Goal: Task Accomplishment & Management: Manage account settings

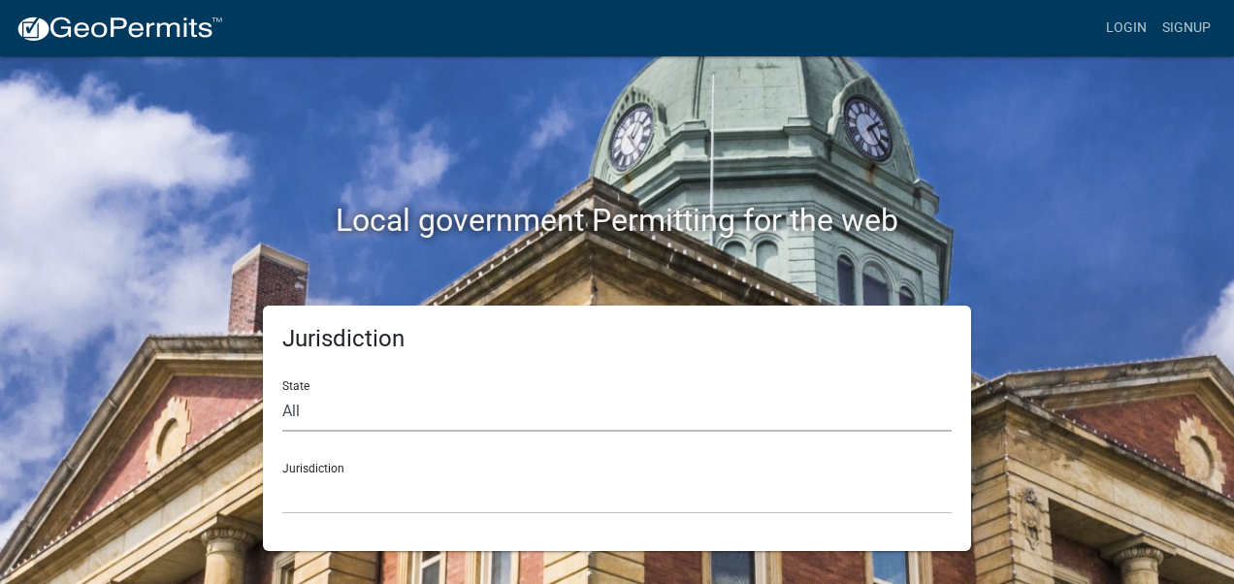
click at [316, 409] on select "All [US_STATE] [US_STATE] [US_STATE] [US_STATE] [US_STATE] [US_STATE] [US_STATE…" at bounding box center [616, 412] width 669 height 40
select select "[US_STATE]"
click at [282, 392] on select "All [US_STATE] [US_STATE] [US_STATE] [US_STATE] [US_STATE] [US_STATE] [US_STATE…" at bounding box center [616, 412] width 669 height 40
click at [347, 493] on select "City of [GEOGRAPHIC_DATA], [US_STATE] City of [GEOGRAPHIC_DATA], [US_STATE] Cit…" at bounding box center [616, 494] width 669 height 40
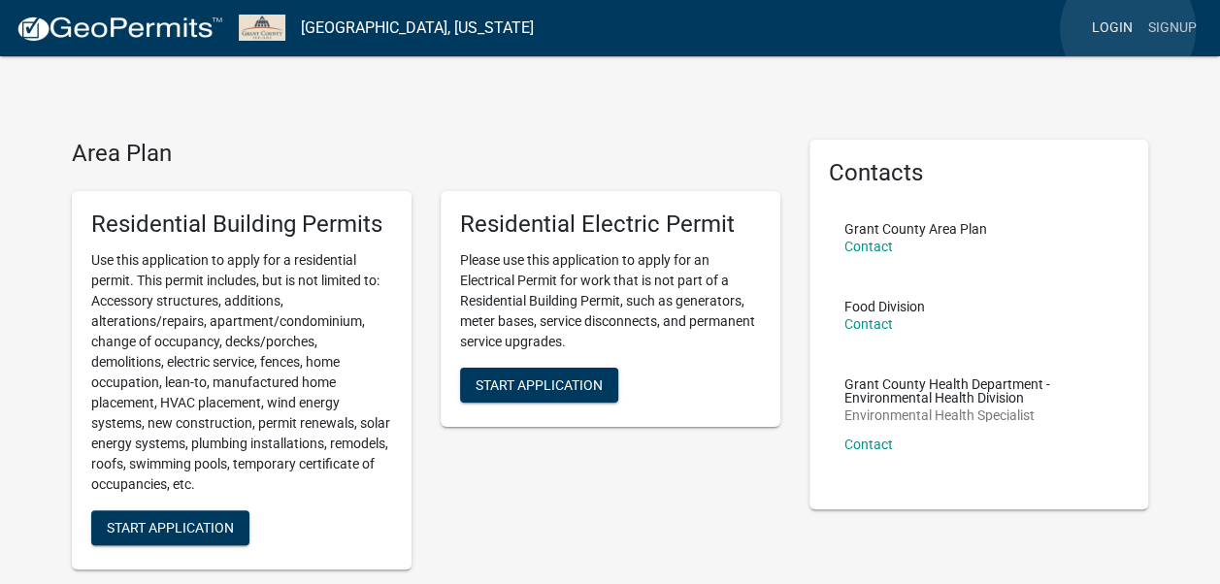
click at [1127, 29] on link "Login" at bounding box center [1112, 28] width 56 height 37
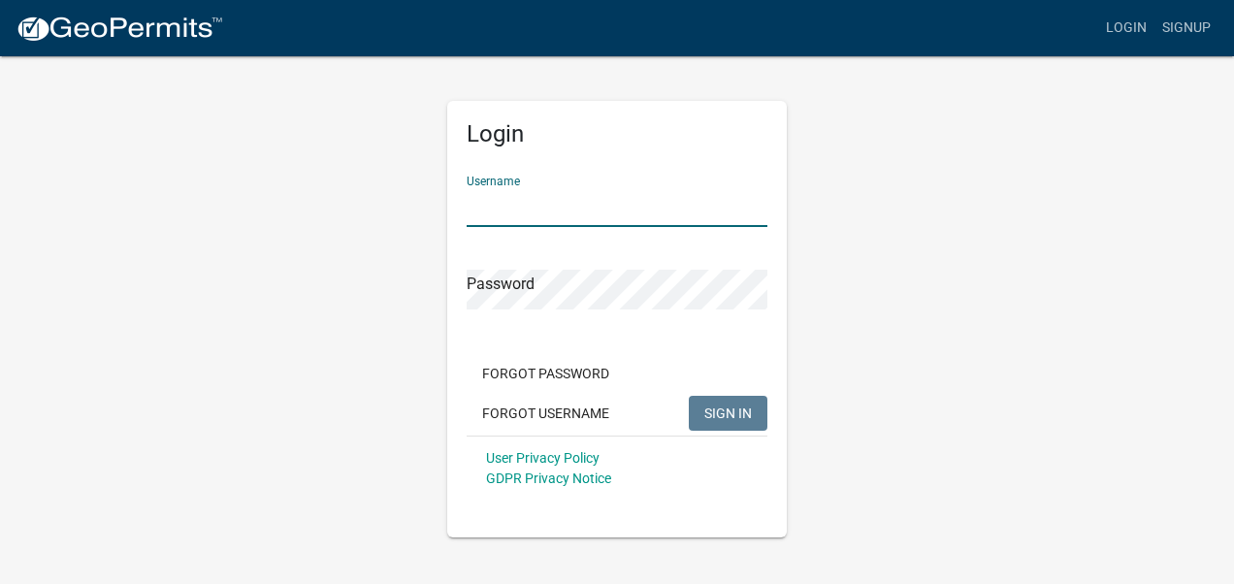
click at [661, 194] on input "Username" at bounding box center [617, 207] width 301 height 40
type input "TKAfoodservice"
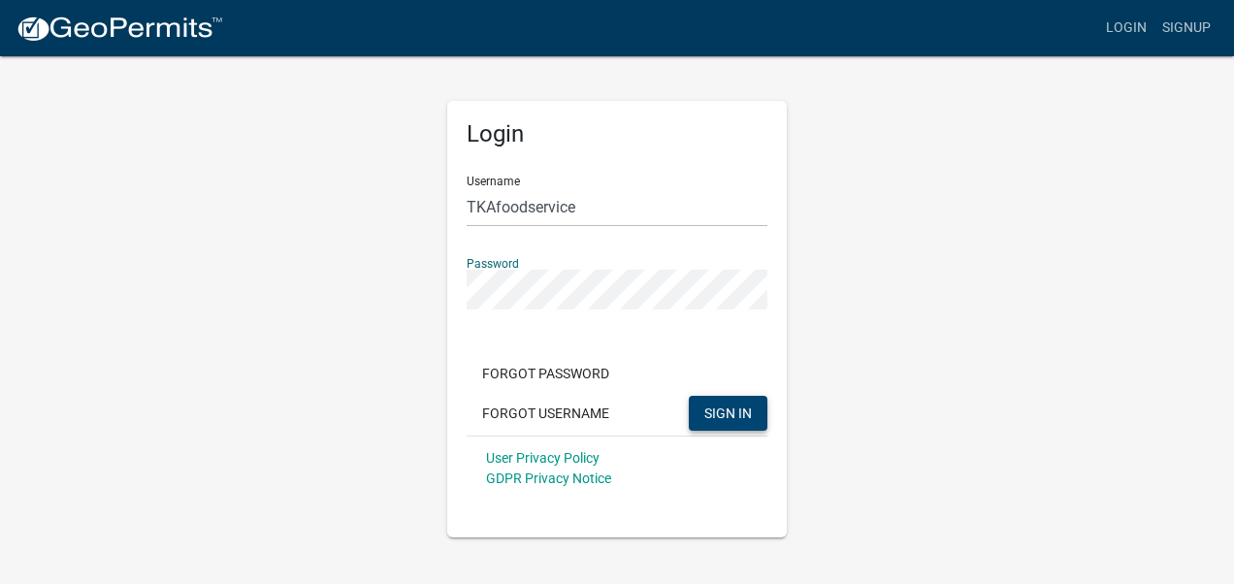
click at [720, 409] on span "SIGN IN" at bounding box center [728, 413] width 48 height 16
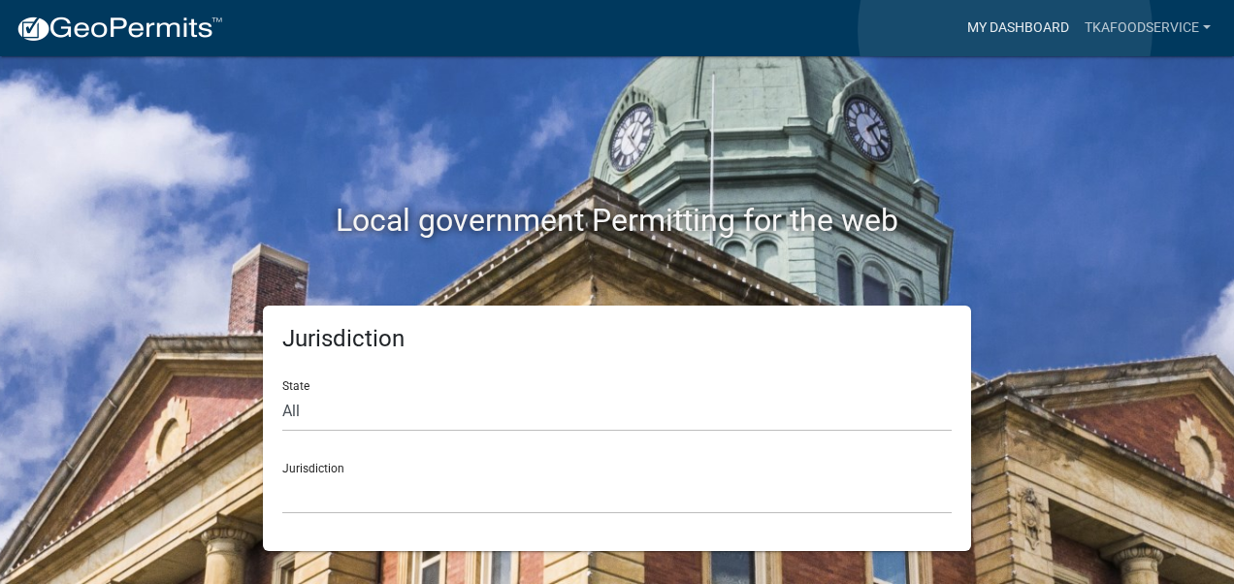
click at [1005, 30] on link "My Dashboard" at bounding box center [1018, 28] width 117 height 37
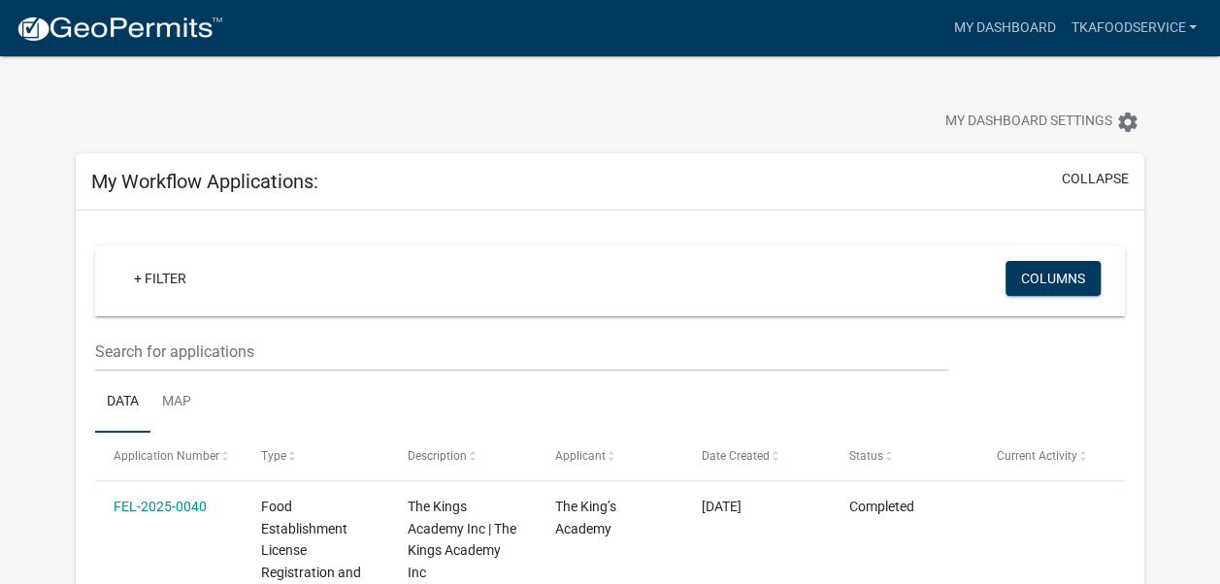
drag, startPoint x: 1130, startPoint y: 27, endPoint x: 891, endPoint y: 109, distance: 253.1
click at [891, 109] on div "My Dashboard Settings settings" at bounding box center [929, 124] width 457 height 43
click at [1194, 30] on link "TKAfoodservice" at bounding box center [1133, 28] width 142 height 37
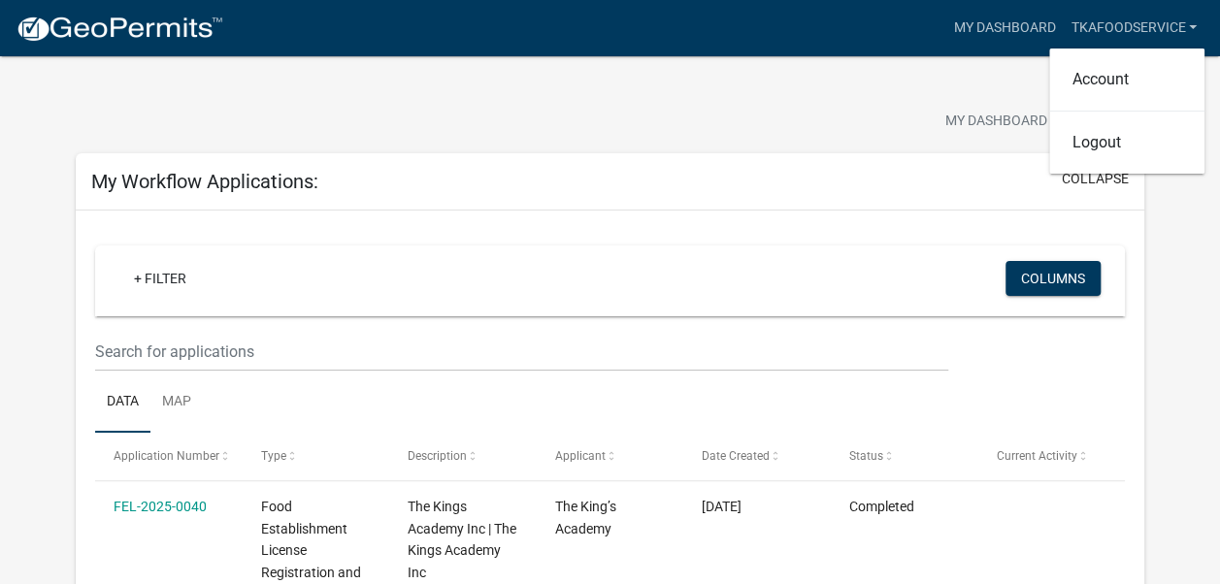
click at [866, 142] on div "My Dashboard Settings settings" at bounding box center [929, 124] width 457 height 43
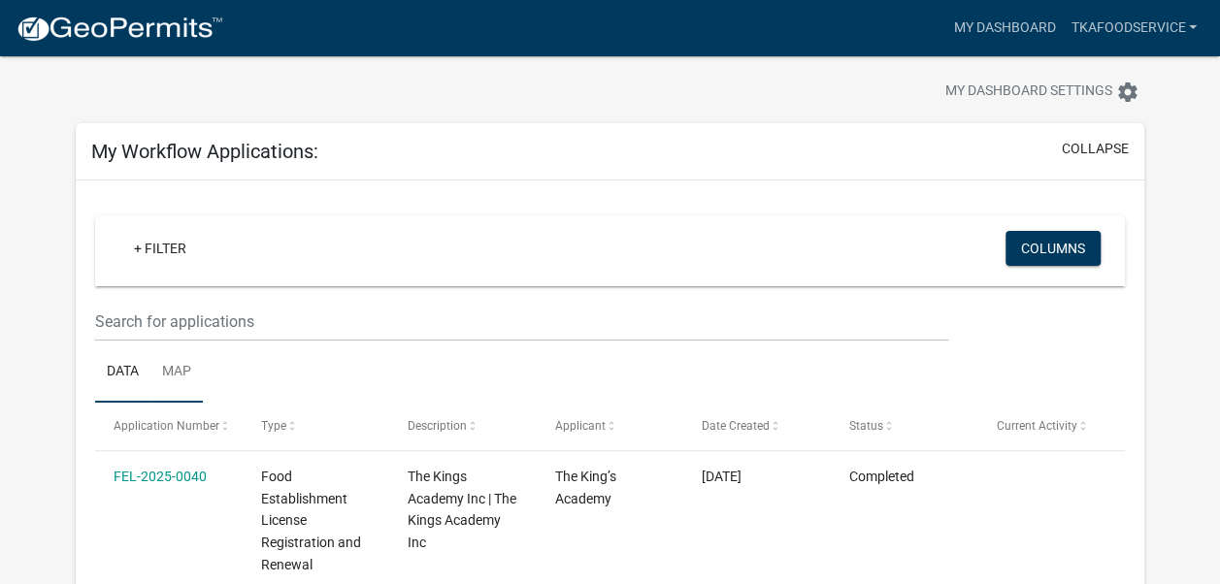
scroll to position [27, 0]
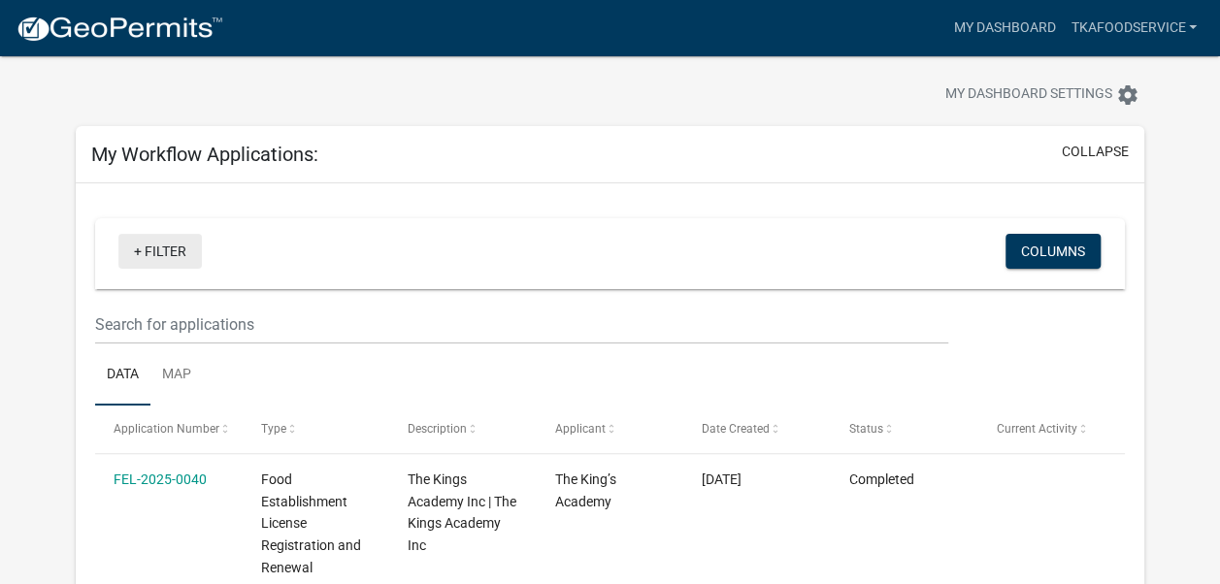
click at [151, 260] on link "+ Filter" at bounding box center [159, 251] width 83 height 35
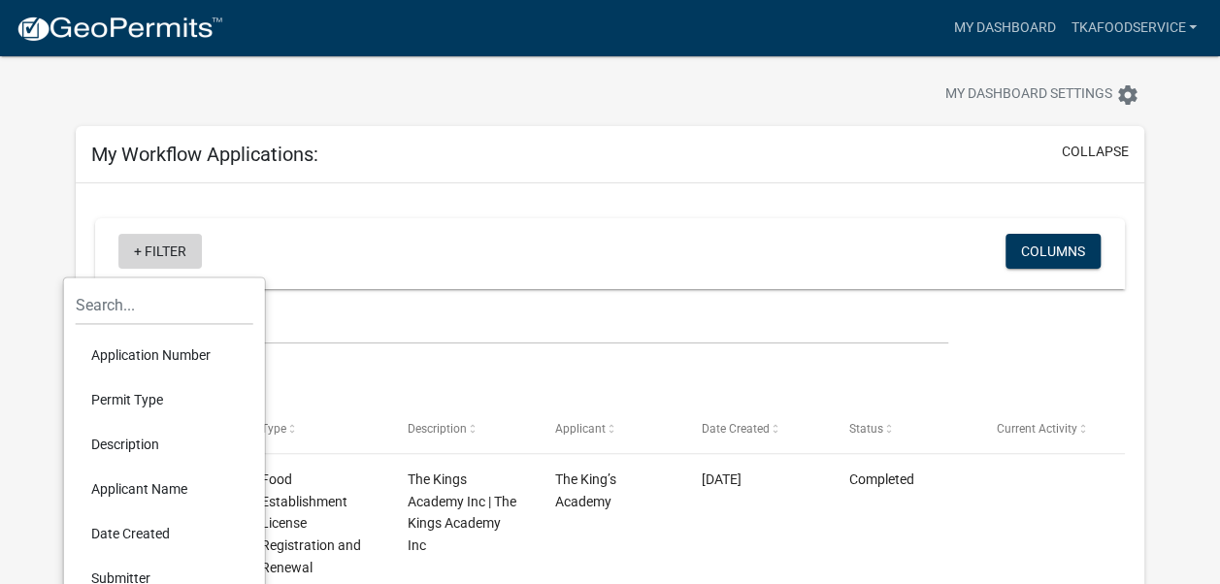
click at [151, 260] on link "+ Filter" at bounding box center [159, 251] width 83 height 35
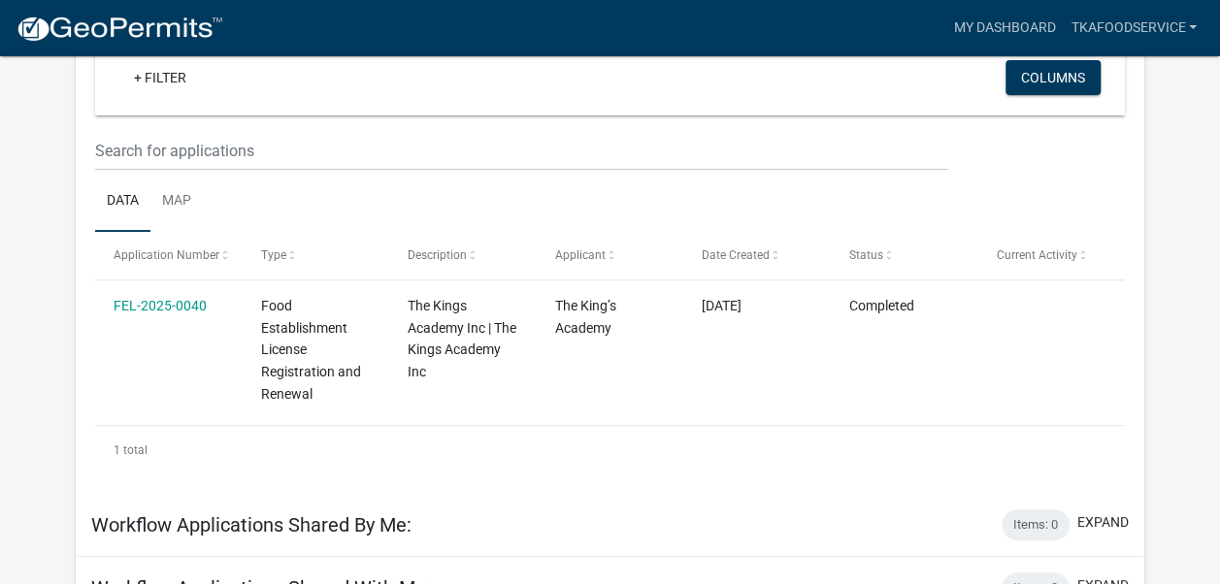
scroll to position [200, 0]
click at [182, 197] on link "Map" at bounding box center [176, 203] width 52 height 62
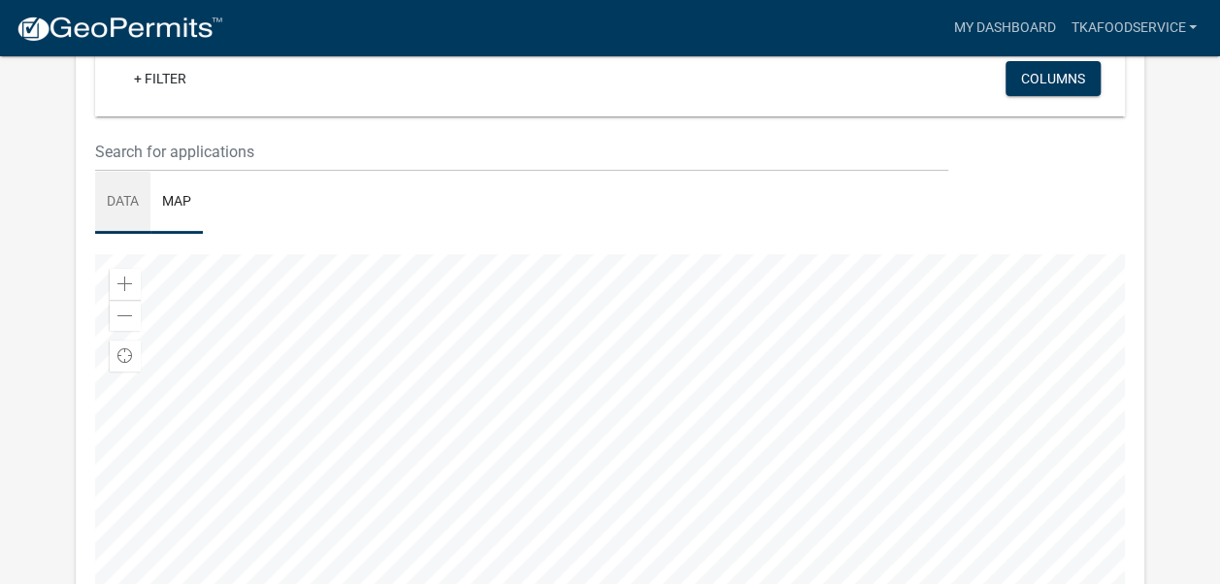
click at [122, 199] on link "Data" at bounding box center [122, 203] width 55 height 62
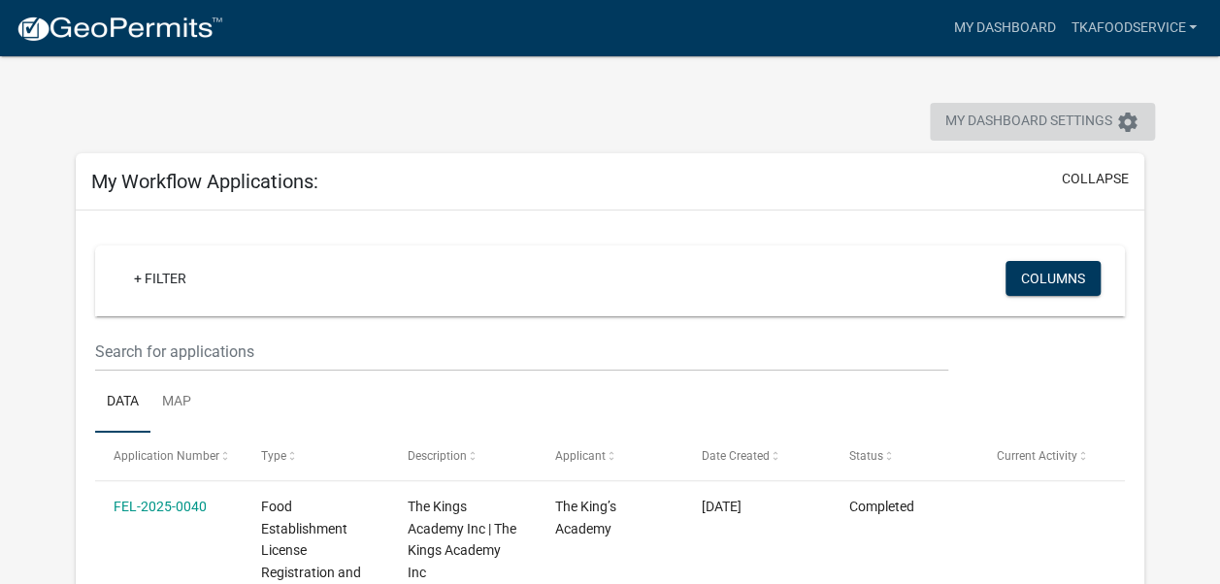
click at [1127, 119] on icon "settings" at bounding box center [1127, 122] width 23 height 23
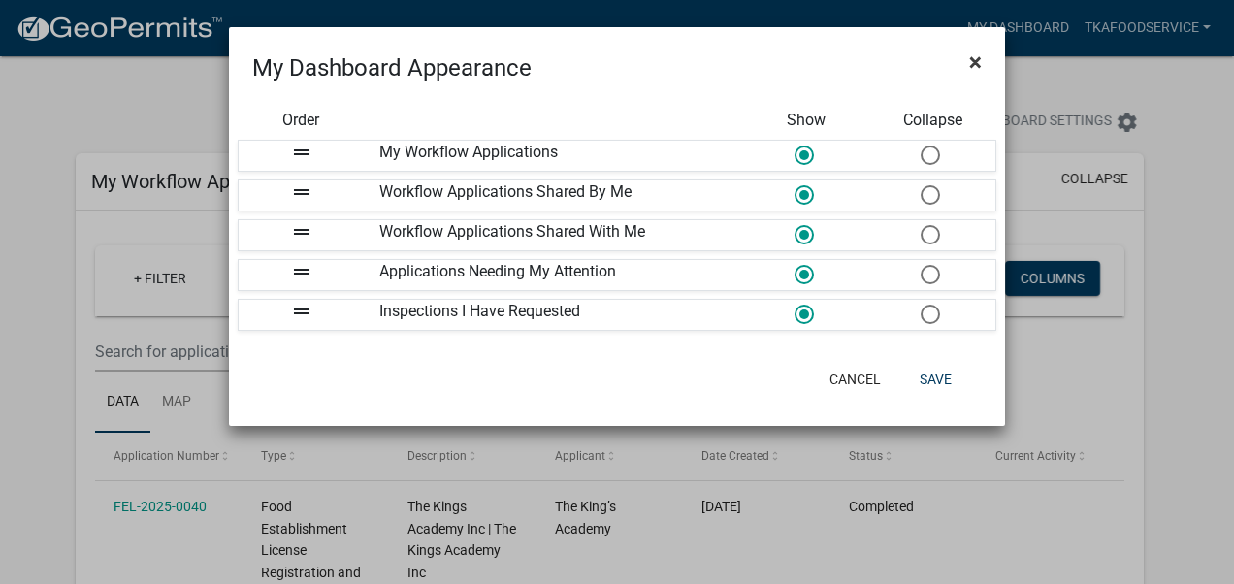
click at [976, 70] on span "×" at bounding box center [975, 62] width 13 height 27
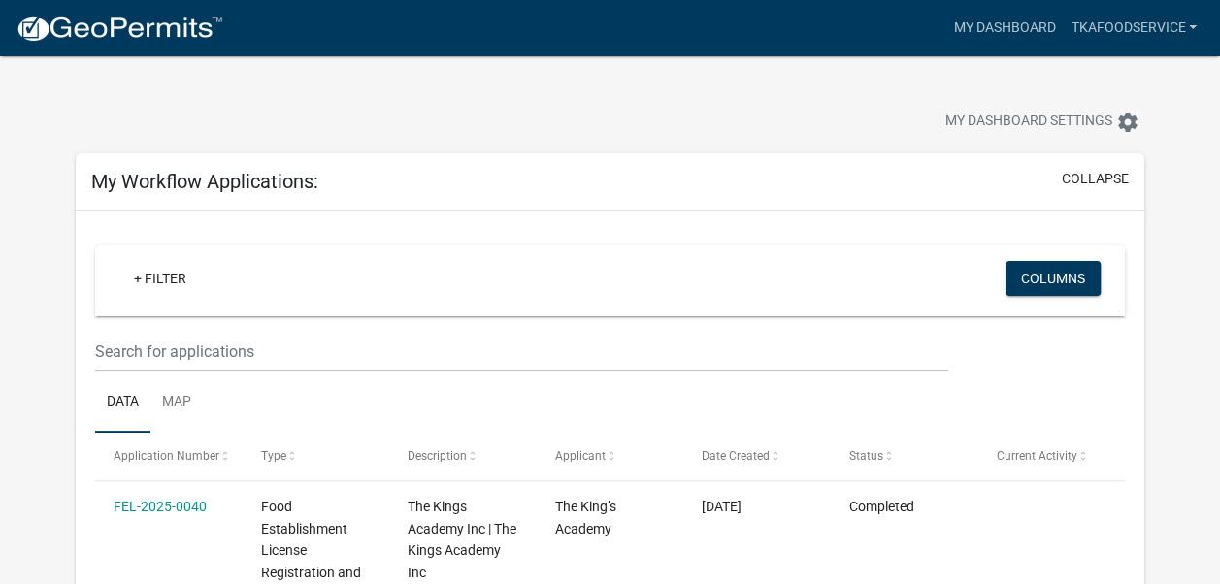
click at [274, 266] on div "+ Filter" at bounding box center [441, 281] width 675 height 40
click at [995, 132] on span "My Dashboard Settings" at bounding box center [1028, 122] width 167 height 23
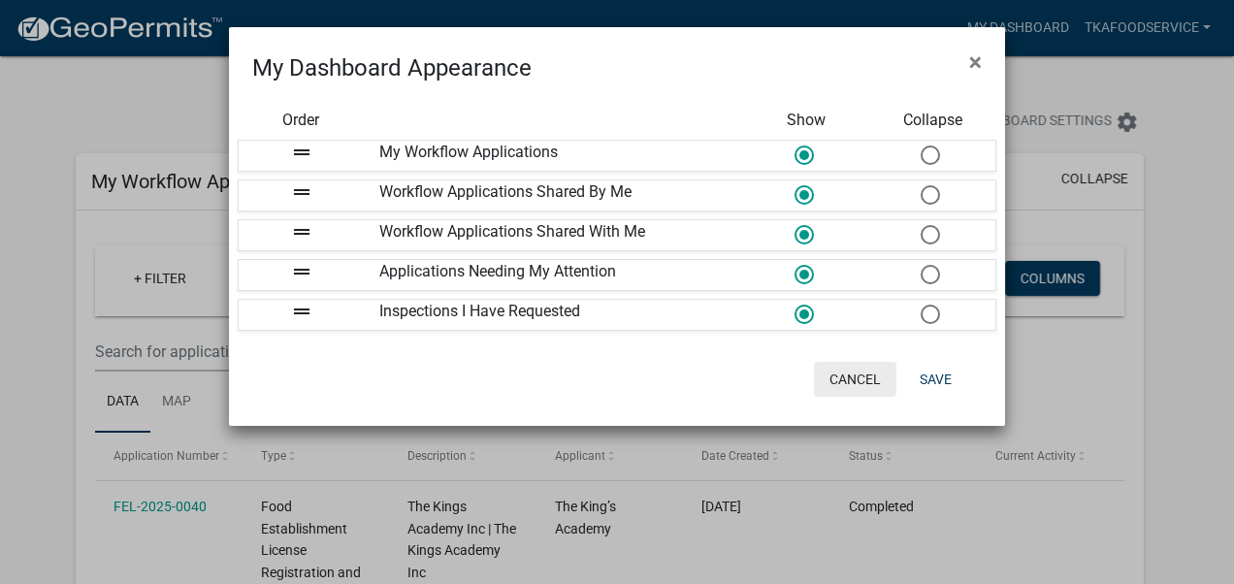
click at [854, 379] on button "Cancel" at bounding box center [855, 379] width 82 height 35
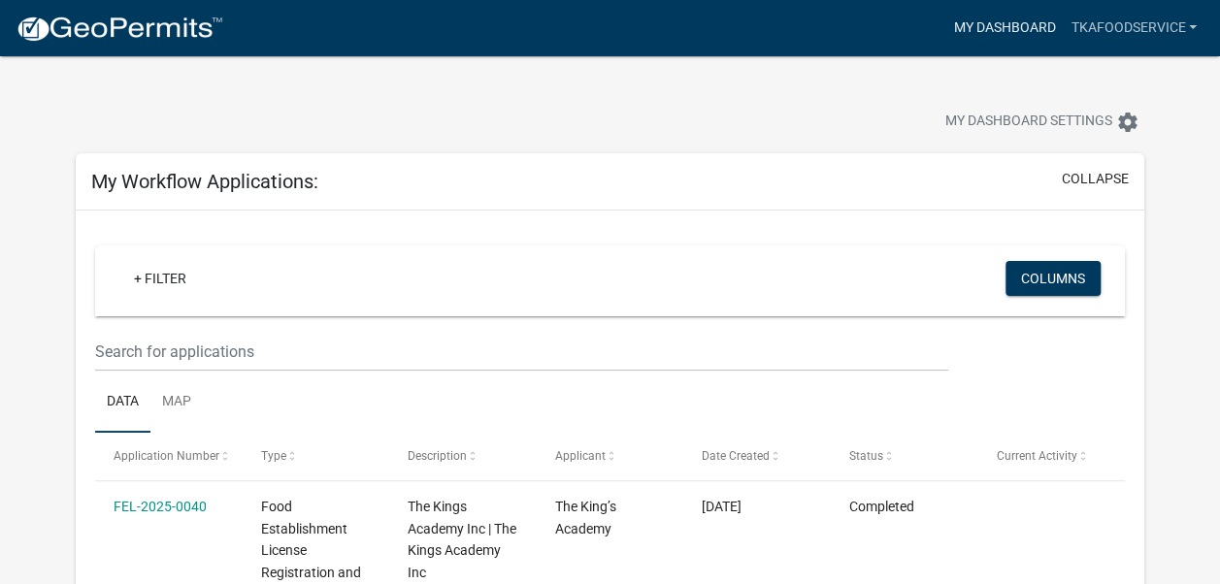
click at [1003, 19] on link "My Dashboard" at bounding box center [1003, 28] width 117 height 37
click at [1151, 37] on link "TKAfoodservice" at bounding box center [1133, 28] width 142 height 37
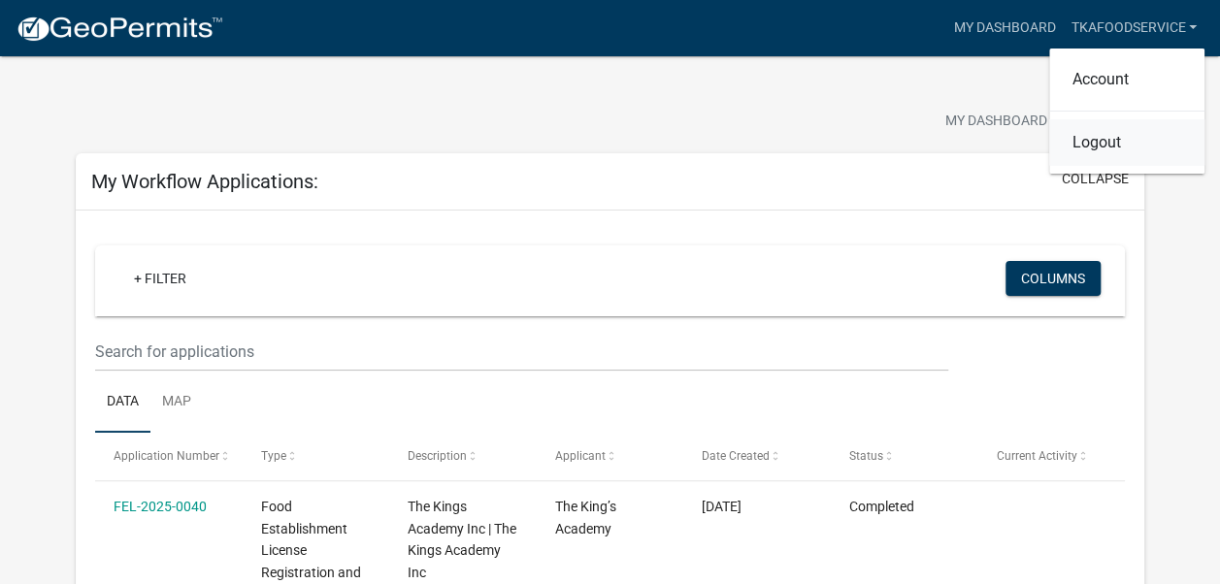
click at [1110, 149] on link "Logout" at bounding box center [1126, 142] width 155 height 47
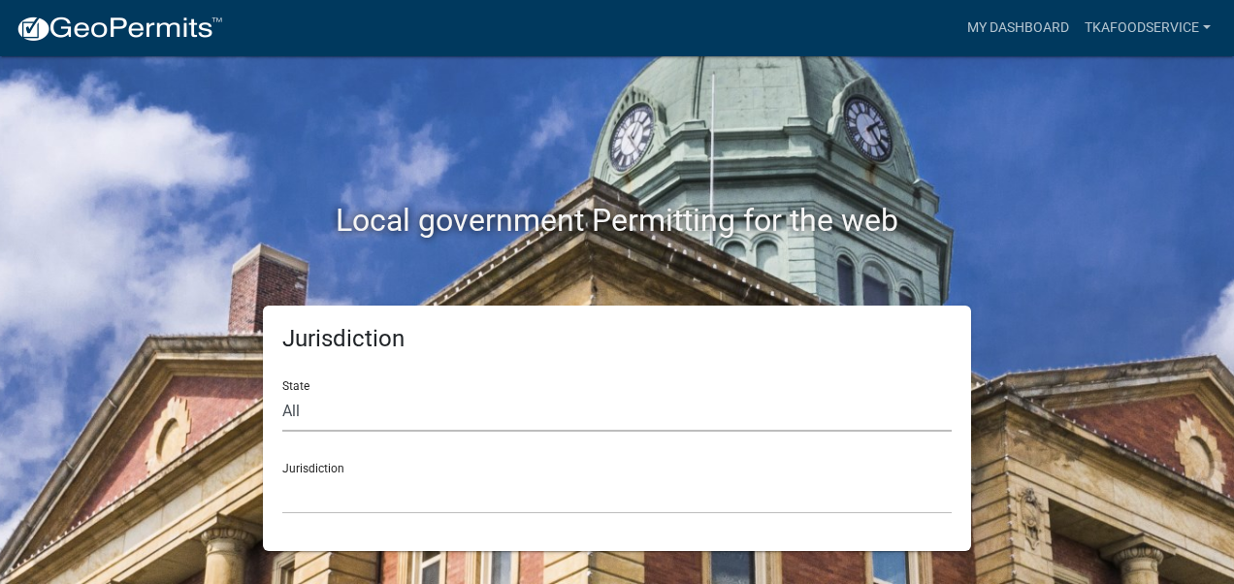
click at [351, 404] on select "All [US_STATE] [US_STATE] [US_STATE] [US_STATE] [US_STATE] [US_STATE] [US_STATE…" at bounding box center [616, 412] width 669 height 40
select select "[US_STATE]"
click at [282, 392] on select "All [US_STATE] [US_STATE] [US_STATE] [US_STATE] [US_STATE] [US_STATE] [US_STATE…" at bounding box center [616, 412] width 669 height 40
click at [318, 491] on select "City of [GEOGRAPHIC_DATA], [US_STATE] City of [GEOGRAPHIC_DATA], [US_STATE] Cit…" at bounding box center [616, 494] width 669 height 40
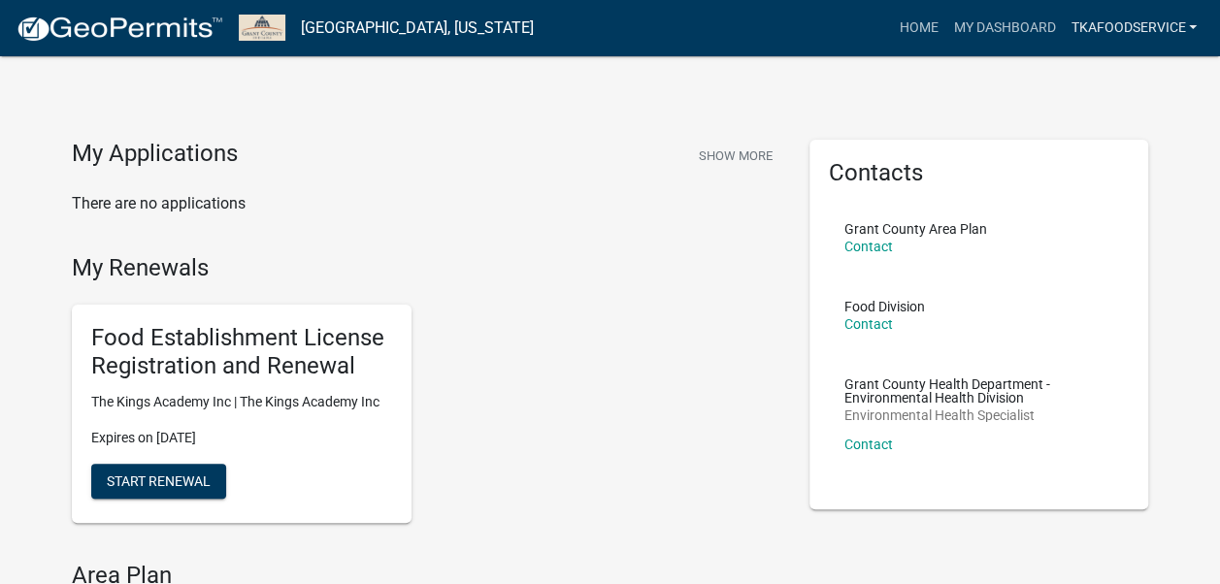
click at [1156, 30] on link "TKAfoodservice" at bounding box center [1133, 28] width 142 height 37
